Goal: Information Seeking & Learning: Learn about a topic

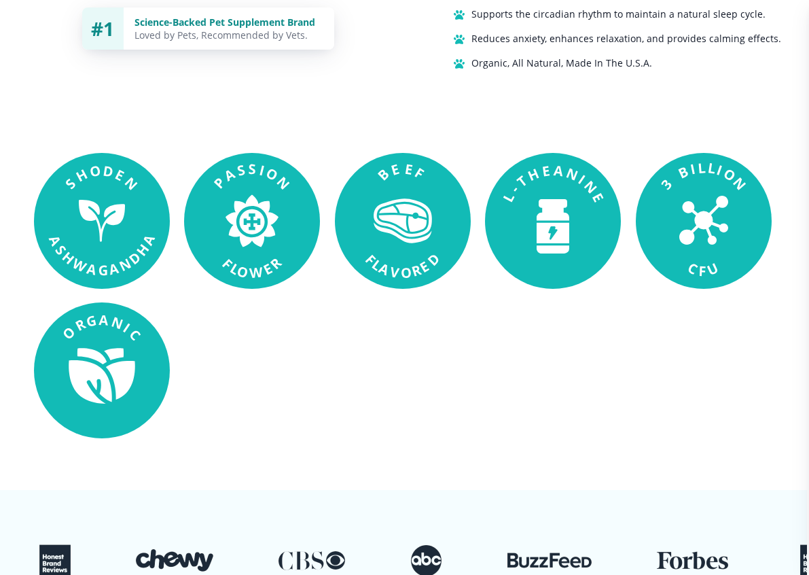
scroll to position [1160, 2]
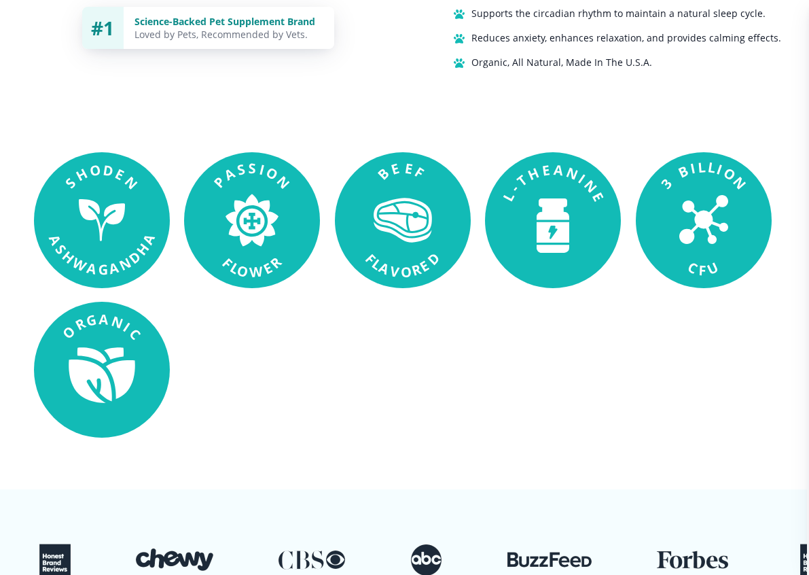
click at [391, 233] on icon at bounding box center [403, 223] width 58 height 37
click at [389, 199] on rect at bounding box center [403, 220] width 136 height 136
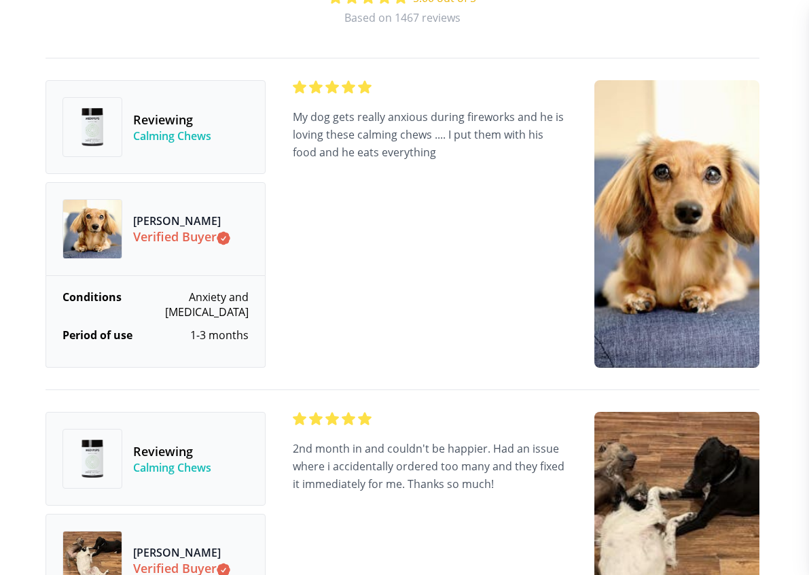
scroll to position [4233, 2]
click at [62, 354] on div "Conditions Anxiety and [MEDICAL_DATA] Period of use 1-3 months Buyer's Rating" at bounding box center [156, 321] width 220 height 92
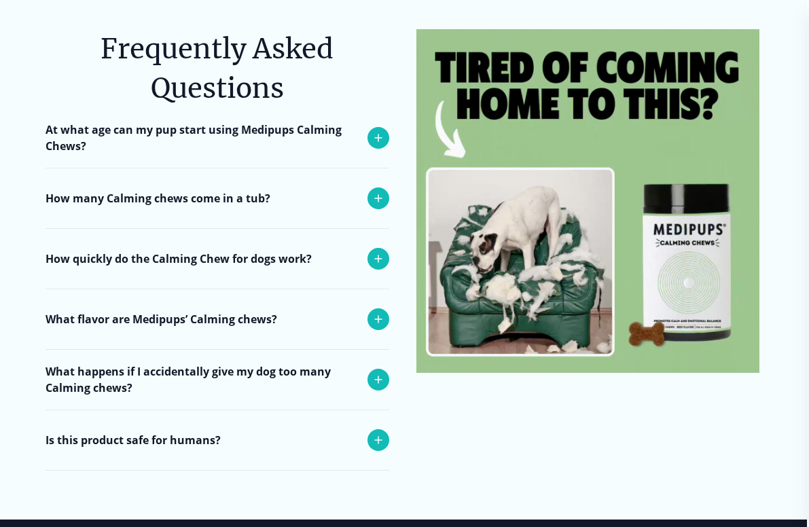
scroll to position [5411, 2]
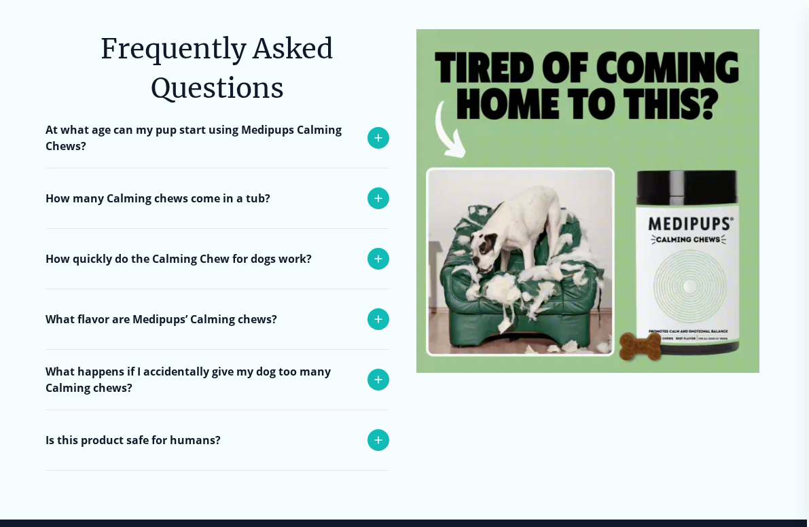
click at [365, 108] on div "At what age can my pup start using Medipups Calming Chews?" at bounding box center [218, 138] width 344 height 60
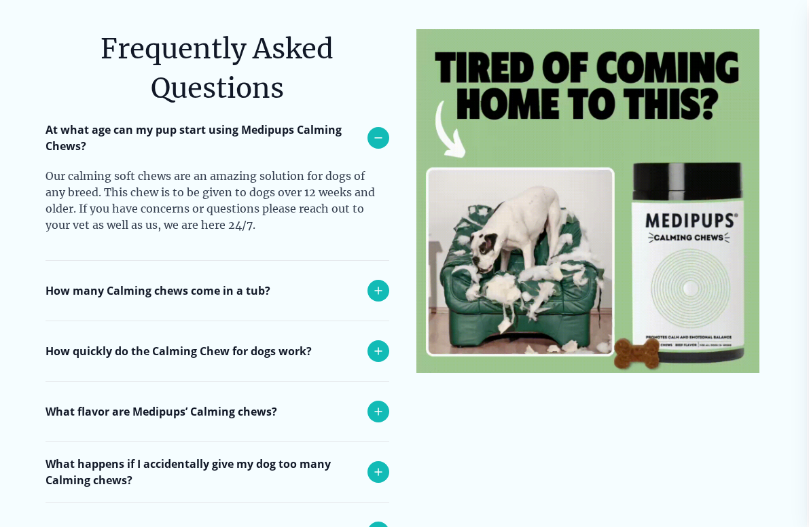
click at [65, 264] on div "How many Calming chews come in a tub?" at bounding box center [218, 291] width 344 height 60
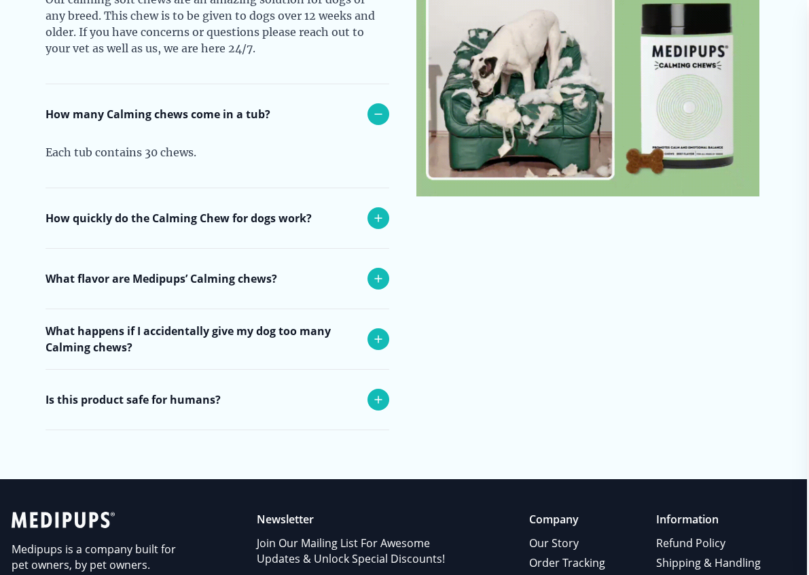
scroll to position [5588, 2]
click at [47, 190] on div "How quickly do the Calming Chew for dogs work?" at bounding box center [218, 218] width 344 height 60
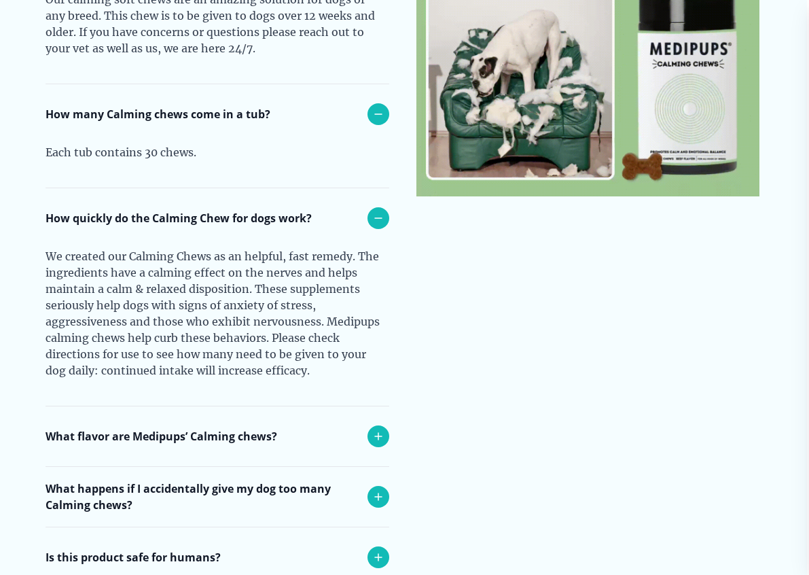
click at [115, 406] on div "What flavor are Medipups’ Calming chews?" at bounding box center [218, 436] width 344 height 60
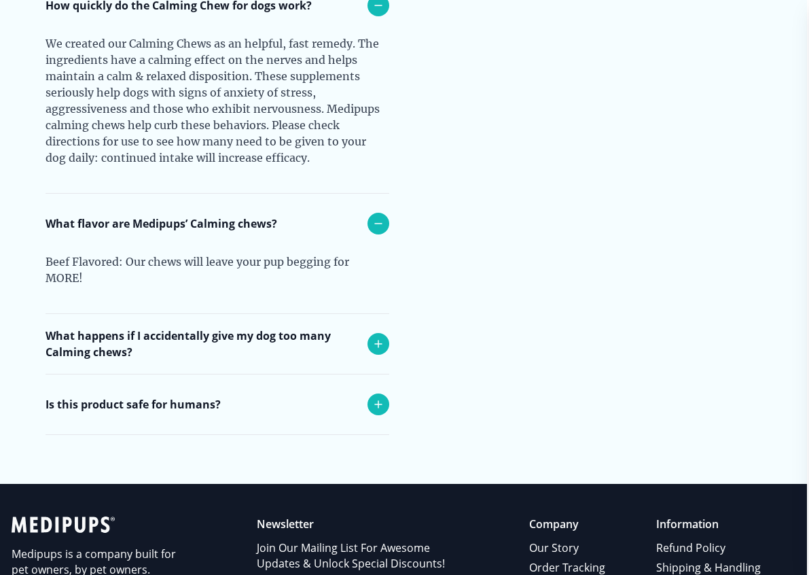
scroll to position [5801, 2]
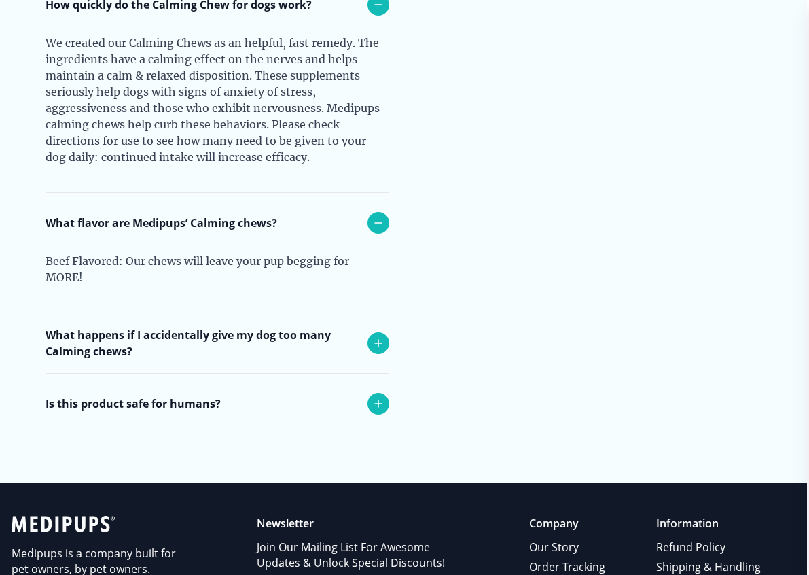
click at [56, 327] on p "What happens if I accidentally give my dog too many Calming chews?" at bounding box center [203, 343] width 315 height 33
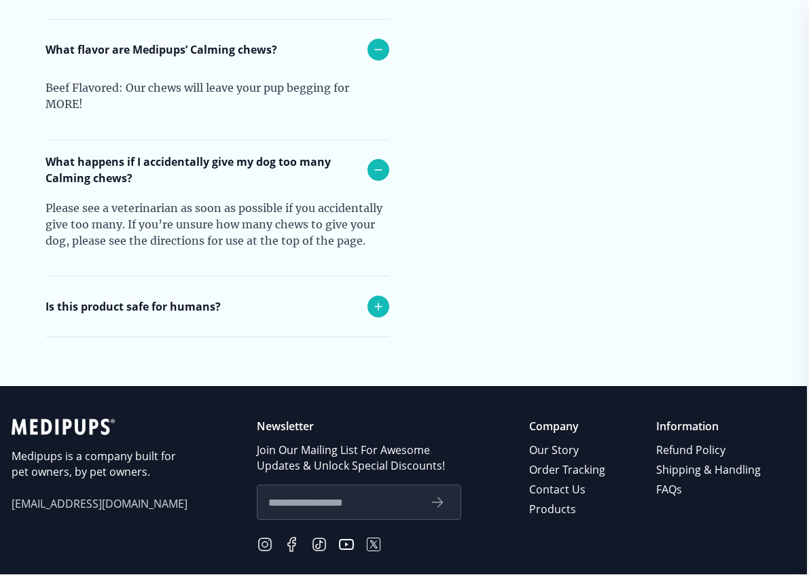
scroll to position [5974, 2]
click at [124, 298] on p "Is this product safe for humans?" at bounding box center [133, 306] width 175 height 16
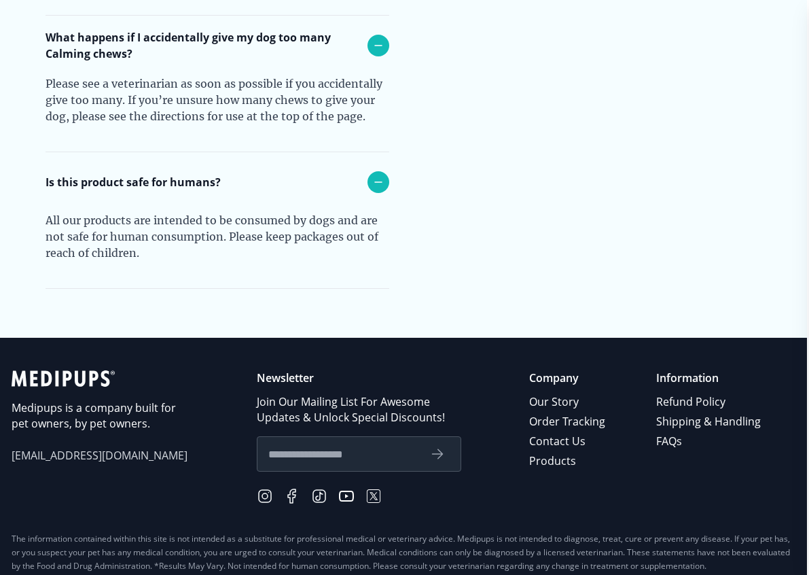
scroll to position [6119, 2]
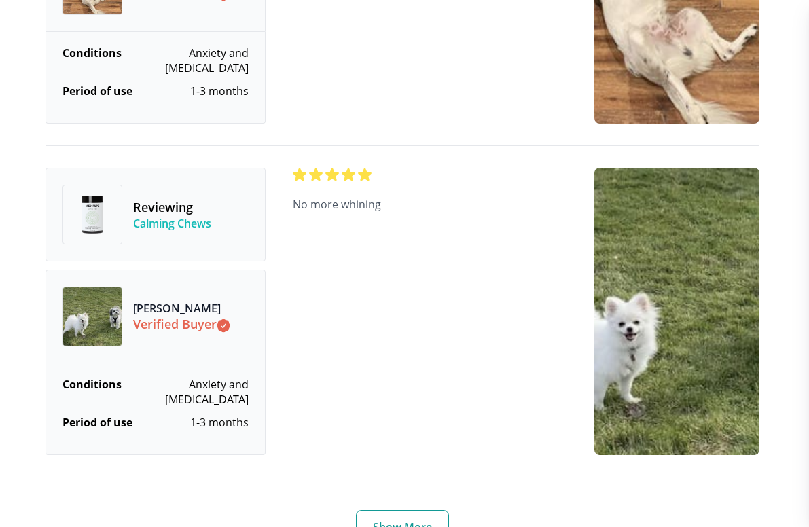
click at [410, 510] on button "Show More" at bounding box center [402, 526] width 93 height 33
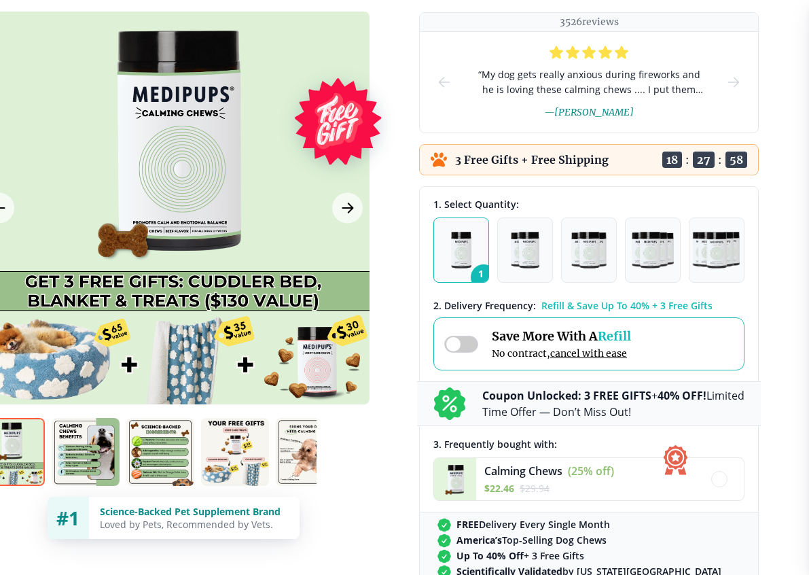
scroll to position [170, 37]
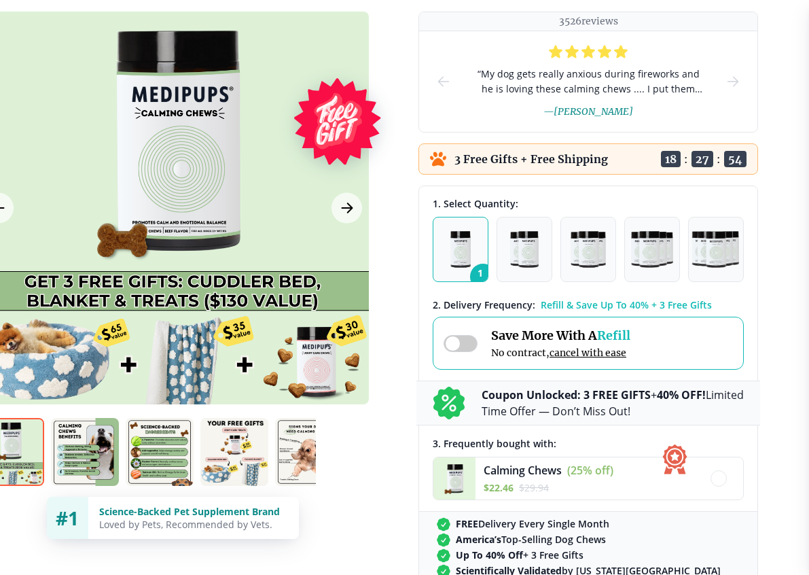
click at [588, 260] on img "button" at bounding box center [588, 249] width 35 height 37
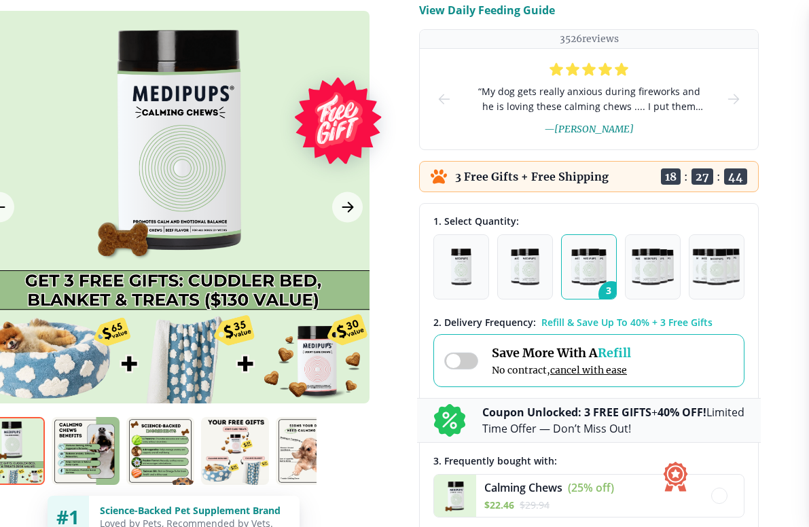
scroll to position [152, 37]
click at [459, 276] on img "button" at bounding box center [460, 267] width 21 height 37
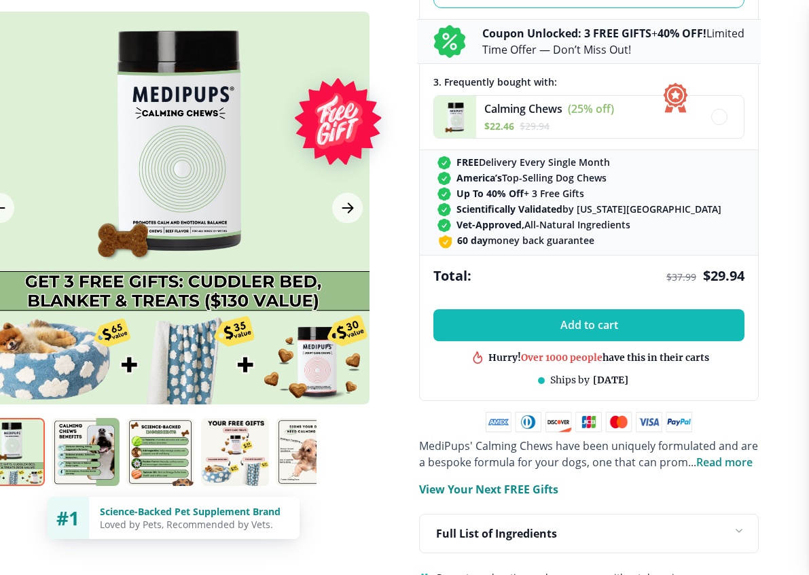
scroll to position [533, 37]
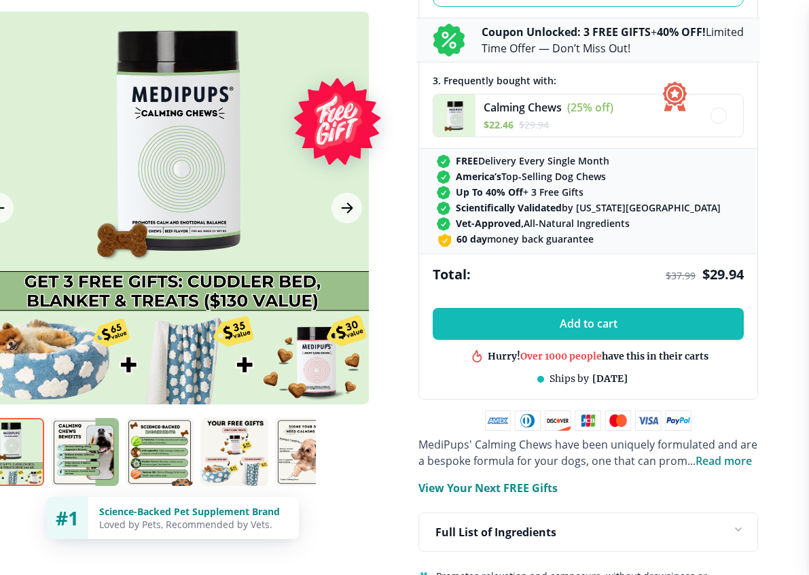
click at [319, 363] on div at bounding box center [172, 208] width 393 height 393
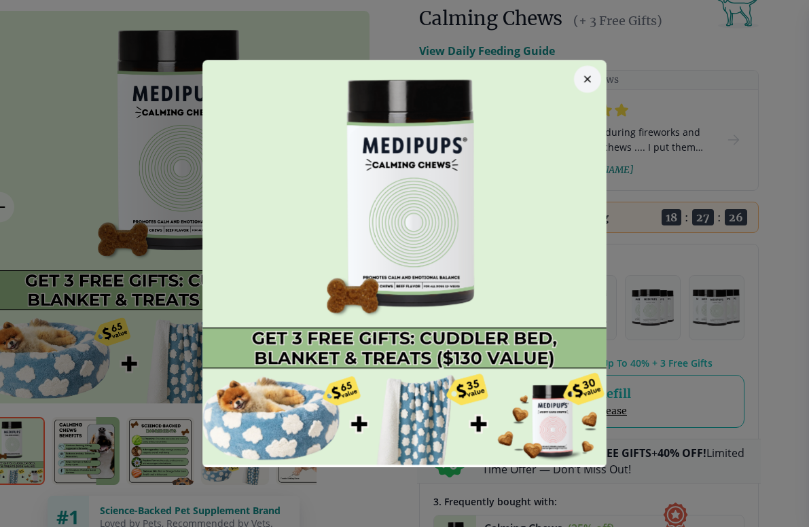
scroll to position [111, 37]
